Goal: Find specific page/section: Find specific page/section

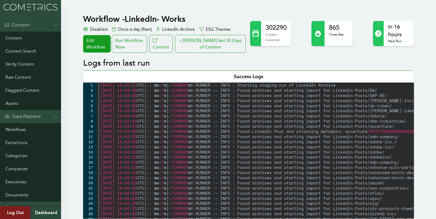
click at [226, 49] on button "[PERSON_NAME] last 30 Days of Content" at bounding box center [210, 44] width 71 height 18
click at [18, 124] on link "Workflows" at bounding box center [30, 129] width 61 height 13
